Goal: Transaction & Acquisition: Download file/media

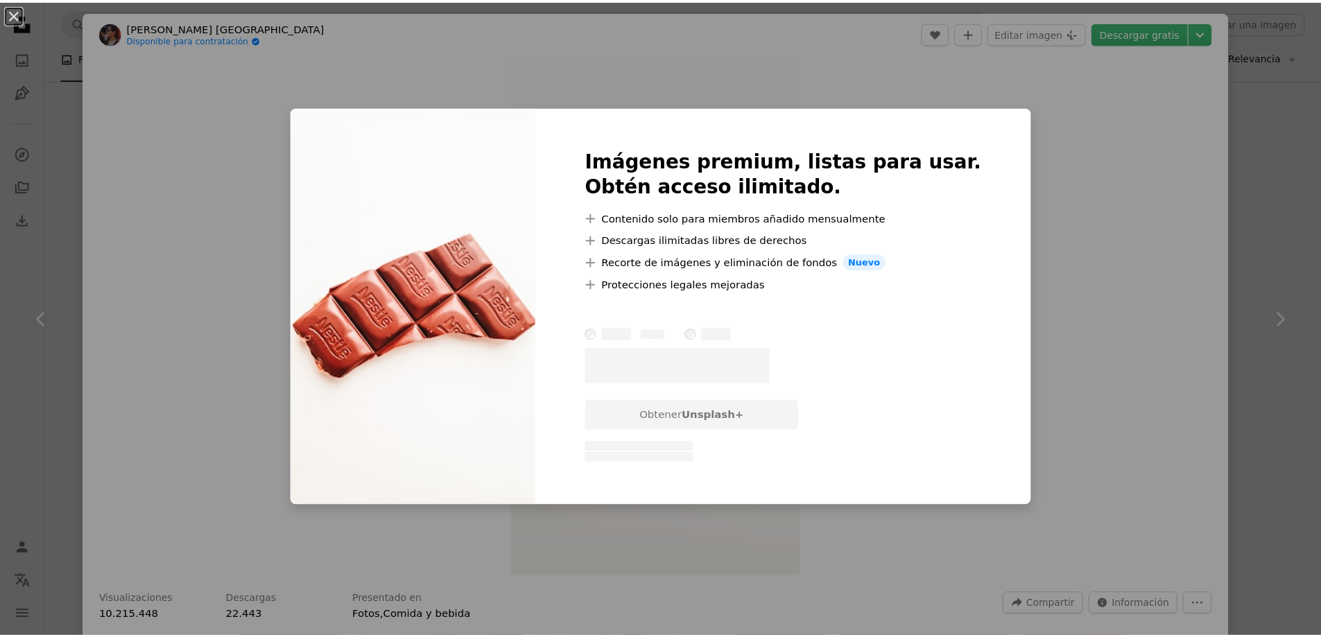
scroll to position [139, 0]
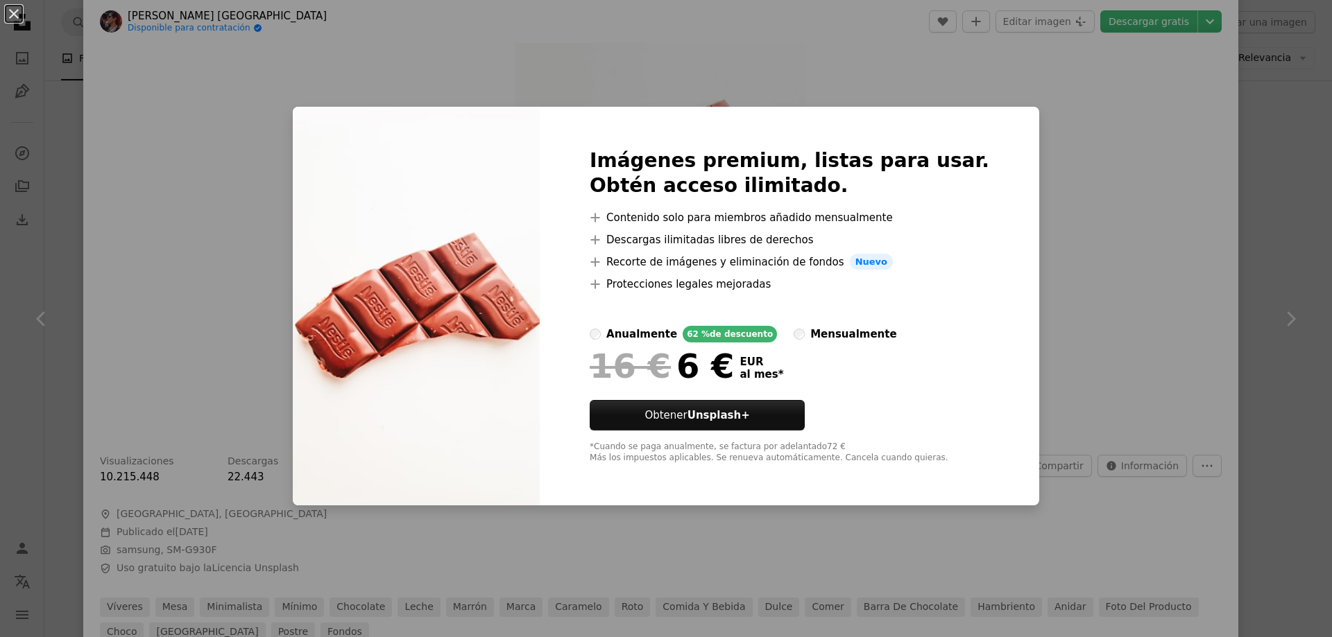
click at [995, 157] on div "Imágenes premium, listas para usar. Obtén acceso ilimitado. A plus sign Conteni…" at bounding box center [789, 306] width 499 height 399
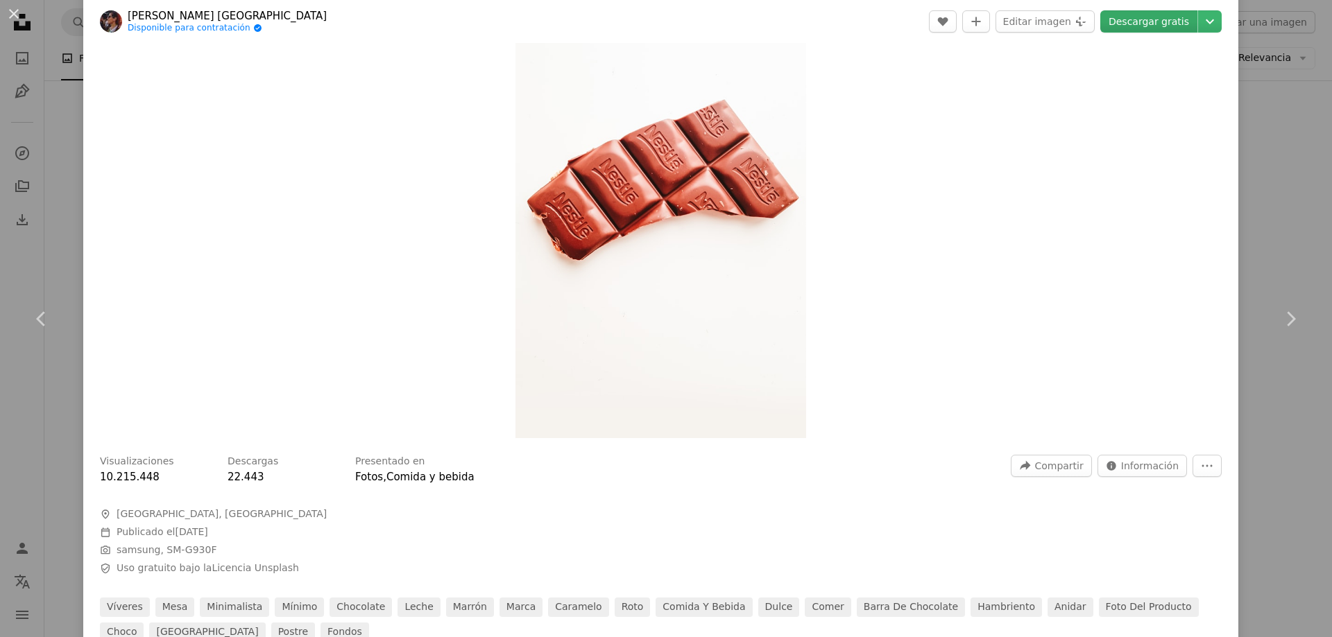
click at [1173, 20] on link "Descargar gratis" at bounding box center [1148, 21] width 97 height 22
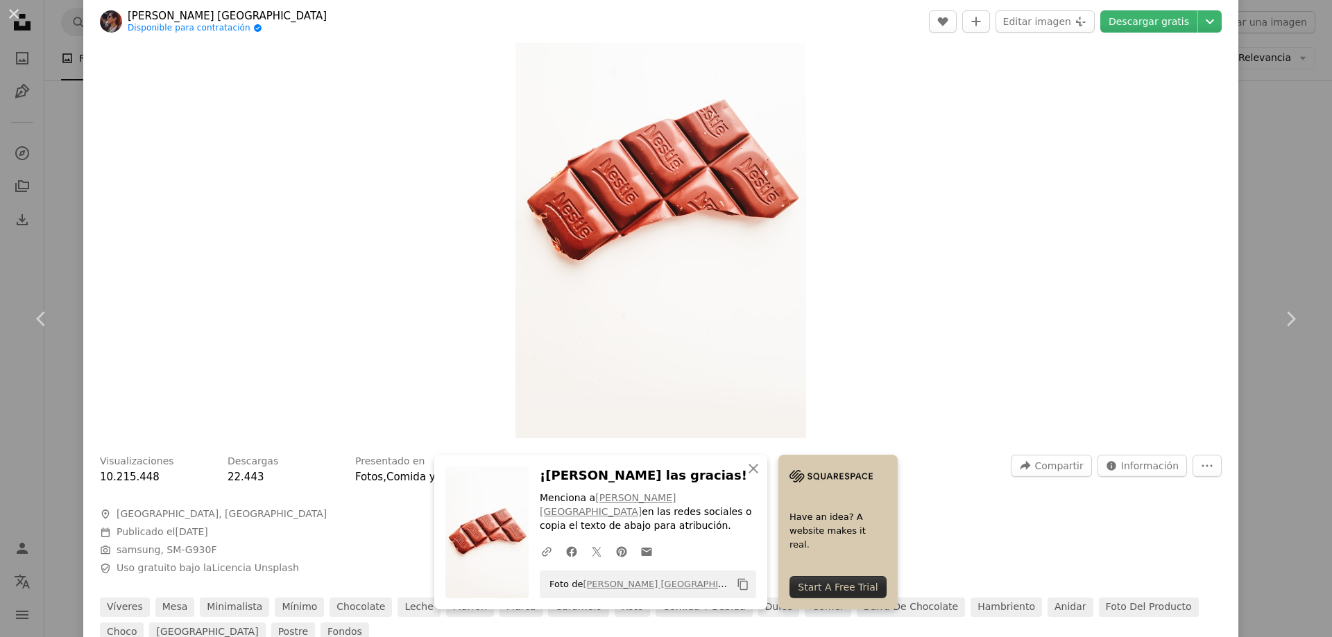
click at [11, 20] on button "An X shape" at bounding box center [14, 14] width 17 height 17
